Goal: Contribute content: Add original content to the website for others to see

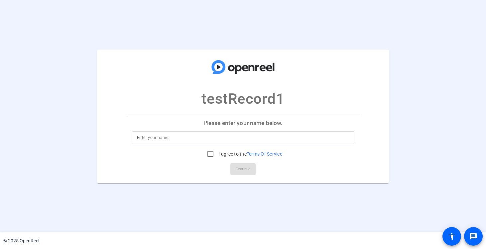
click at [190, 137] on input at bounding box center [243, 138] width 212 height 8
type input "Jeff Akin"
click at [211, 156] on input "I agree to the Terms Of Service" at bounding box center [210, 153] width 13 height 13
checkbox input "true"
click at [240, 171] on span "Continue" at bounding box center [243, 169] width 15 height 10
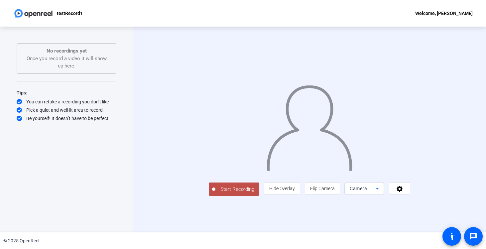
click at [382, 193] on icon at bounding box center [378, 189] width 8 height 8
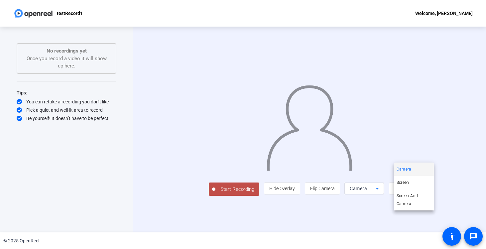
click at [428, 218] on div at bounding box center [243, 124] width 486 height 249
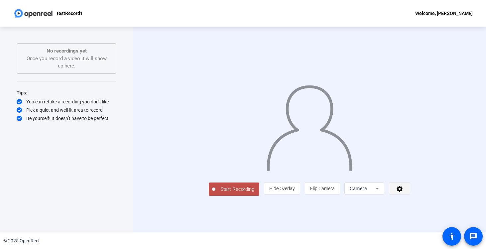
click at [403, 192] on icon at bounding box center [400, 189] width 6 height 6
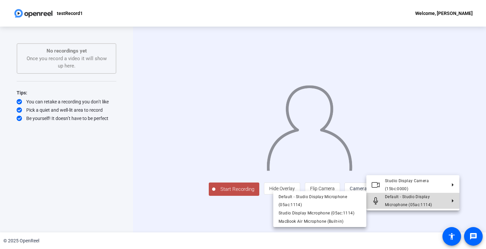
click at [453, 203] on button "Default - Studio Display Microphone (05ac:1114)" at bounding box center [413, 201] width 93 height 16
click at [463, 203] on div at bounding box center [243, 124] width 486 height 249
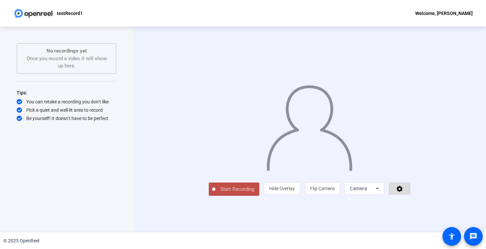
click at [404, 192] on icon at bounding box center [400, 188] width 8 height 7
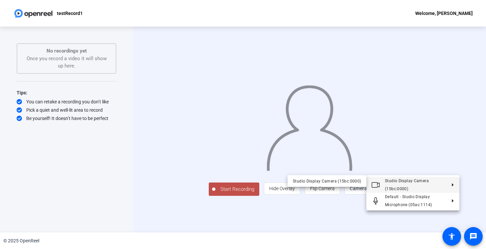
click at [136, 150] on div at bounding box center [243, 124] width 486 height 249
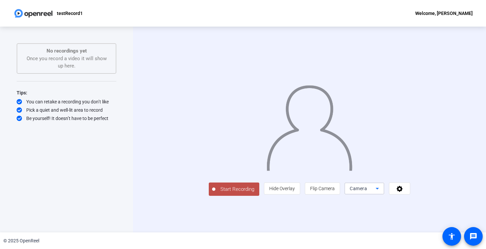
click at [382, 193] on icon at bounding box center [378, 189] width 8 height 8
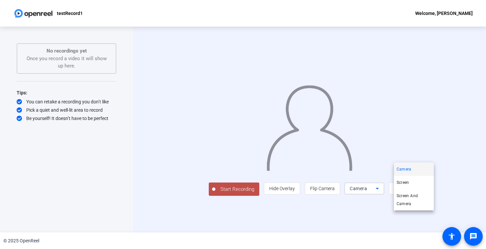
click at [426, 216] on div at bounding box center [243, 124] width 486 height 249
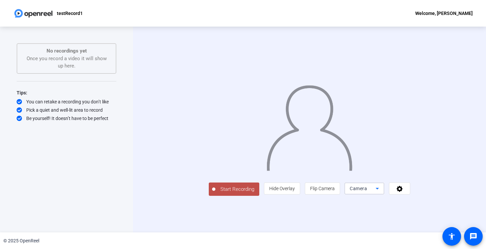
click at [379, 190] on icon at bounding box center [377, 189] width 3 height 2
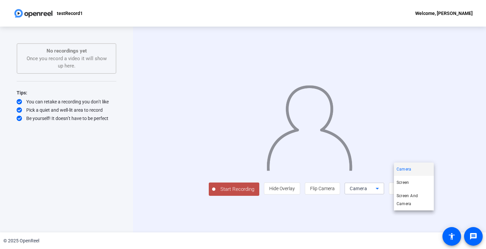
drag, startPoint x: 477, startPoint y: 213, endPoint x: 473, endPoint y: 213, distance: 4.0
click at [476, 213] on div at bounding box center [243, 124] width 486 height 249
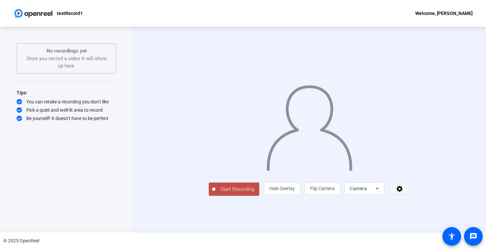
click at [410, 197] on span at bounding box center [400, 189] width 21 height 16
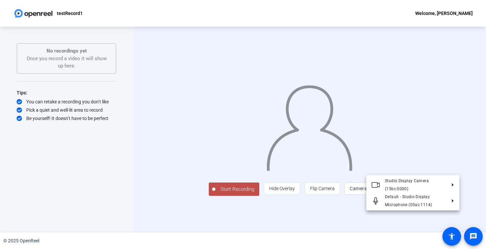
click at [481, 207] on div at bounding box center [243, 124] width 486 height 249
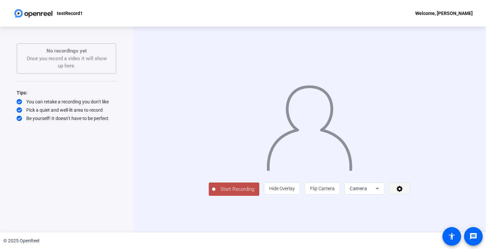
click at [404, 192] on icon at bounding box center [400, 188] width 8 height 7
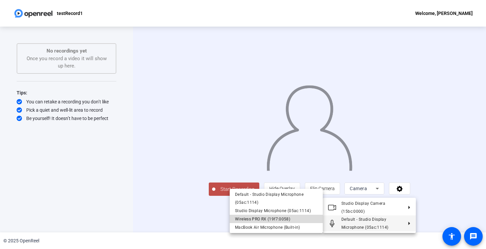
click at [267, 220] on span "Wireless PRO RX (19f7:0058)" at bounding box center [262, 219] width 55 height 5
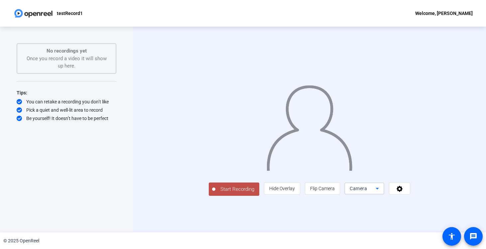
click at [382, 192] on icon at bounding box center [378, 189] width 8 height 8
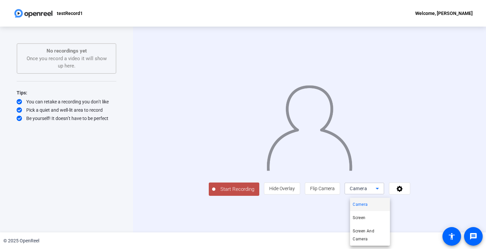
click at [383, 203] on mat-option "Camera" at bounding box center [370, 204] width 40 height 13
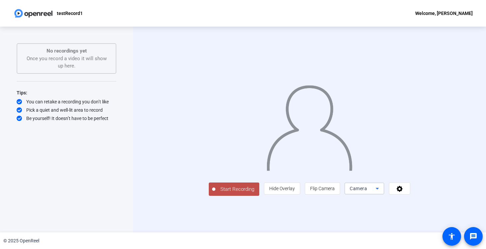
click at [382, 191] on icon at bounding box center [378, 189] width 8 height 8
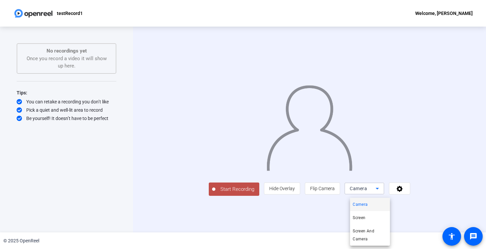
click at [408, 192] on div at bounding box center [243, 124] width 486 height 249
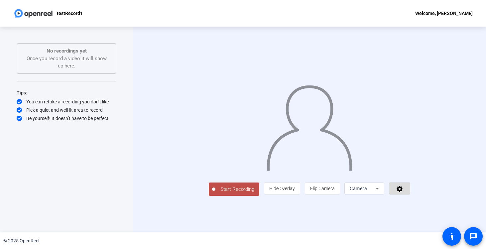
click at [403, 192] on icon at bounding box center [400, 189] width 6 height 6
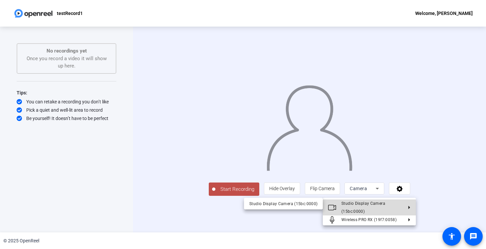
click at [410, 208] on polygon at bounding box center [410, 207] width 2 height 3
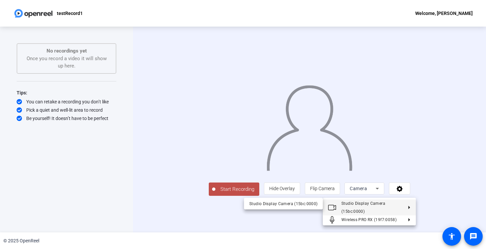
click at [442, 182] on div at bounding box center [243, 124] width 486 height 249
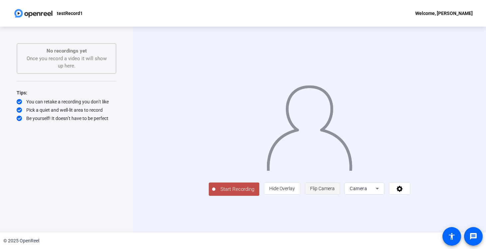
click at [329, 191] on span "Flip Camera" at bounding box center [322, 188] width 25 height 5
click at [403, 192] on icon at bounding box center [400, 189] width 6 height 6
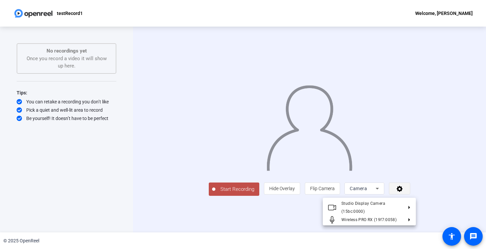
click at [407, 194] on div at bounding box center [243, 124] width 486 height 249
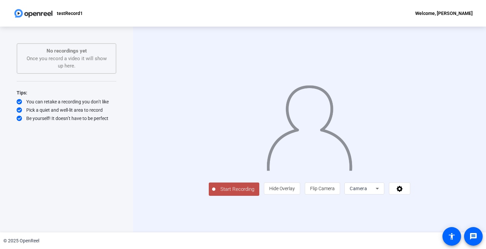
click at [244, 193] on span "Start Recording" at bounding box center [238, 190] width 44 height 8
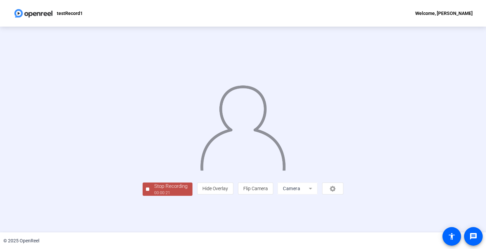
click at [159, 190] on div "Stop Recording" at bounding box center [170, 187] width 33 height 8
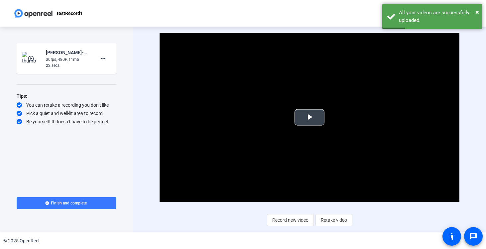
click at [310, 117] on span "Video Player" at bounding box center [310, 117] width 0 height 0
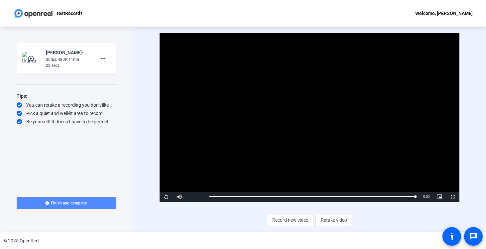
click at [81, 204] on span "Finish and complete" at bounding box center [69, 203] width 36 height 5
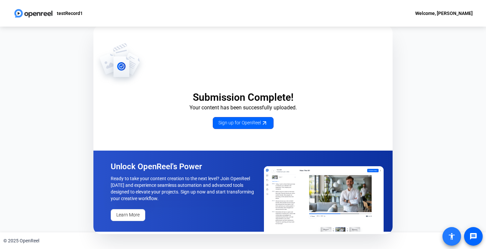
click at [456, 236] on span at bounding box center [452, 237] width 16 height 16
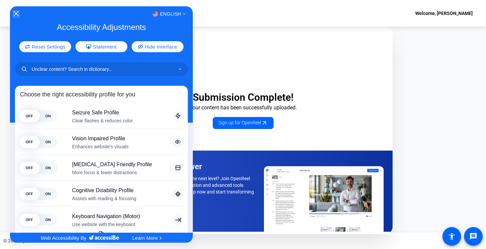
click at [15, 14] on icon "Close Accessibility Interface" at bounding box center [16, 13] width 5 height 5
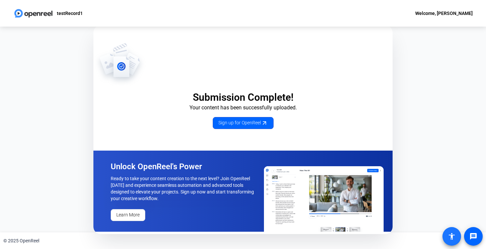
click at [453, 235] on mat-icon "accessibility" at bounding box center [452, 237] width 8 height 8
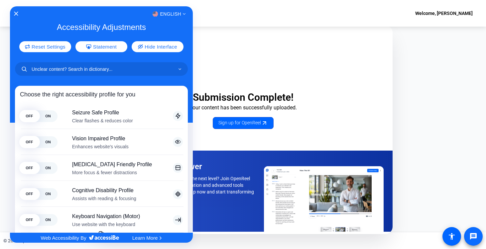
click at [473, 237] on div at bounding box center [243, 124] width 486 height 249
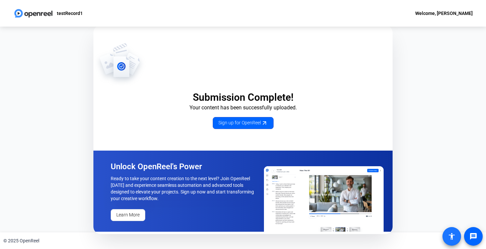
click at [455, 235] on mat-icon "accessibility" at bounding box center [452, 237] width 8 height 8
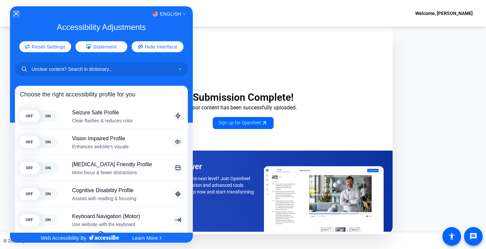
click at [15, 14] on icon "Close Accessibility Interface" at bounding box center [16, 13] width 5 height 5
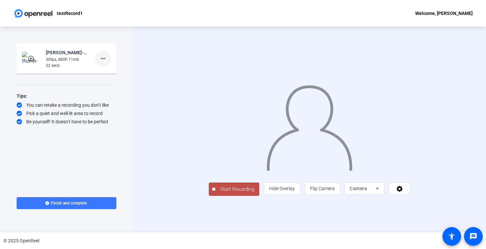
click at [103, 56] on mat-icon "more_horiz" at bounding box center [103, 59] width 8 height 8
click at [103, 56] on div at bounding box center [243, 124] width 486 height 249
